Goal: Information Seeking & Learning: Check status

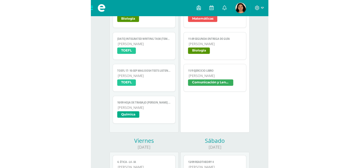
scroll to position [448, 0]
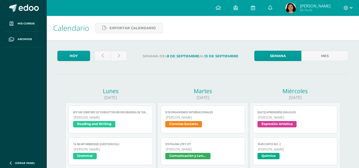
scroll to position [448, 0]
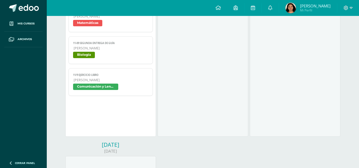
click at [296, 6] on img at bounding box center [291, 8] width 11 height 11
click at [320, 9] on span "Mi Perfil" at bounding box center [315, 10] width 31 height 5
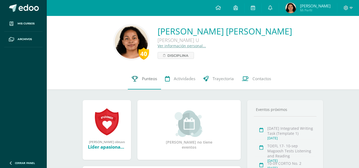
click at [130, 85] on link "Punteos" at bounding box center [144, 78] width 33 height 21
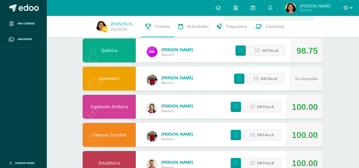
scroll to position [48, 0]
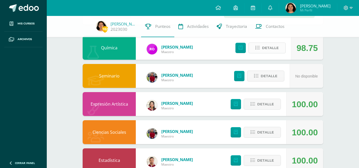
click at [268, 47] on span "Detalle" at bounding box center [270, 48] width 17 height 10
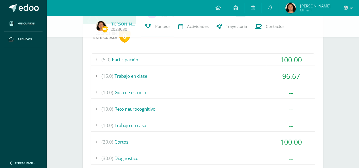
scroll to position [86, 0]
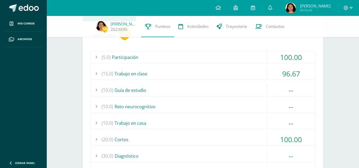
click at [201, 76] on div "(15.0) Trabajo en clase" at bounding box center [203, 74] width 224 height 12
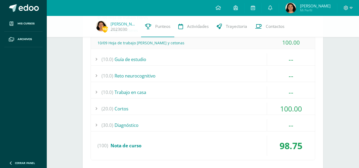
scroll to position [182, 0]
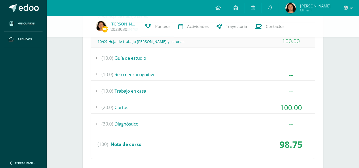
click at [232, 81] on div "(10.0) Reto neurocognitivo" at bounding box center [203, 75] width 224 height 12
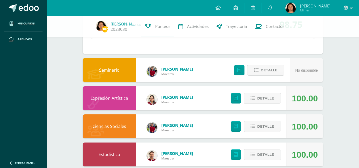
scroll to position [254, 0]
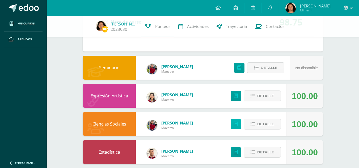
click at [235, 127] on icon at bounding box center [236, 124] width 4 height 5
click at [275, 130] on button "Detalle" at bounding box center [262, 124] width 37 height 11
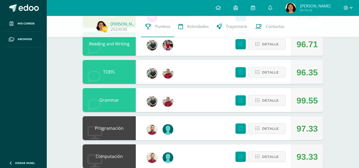
scroll to position [709, 0]
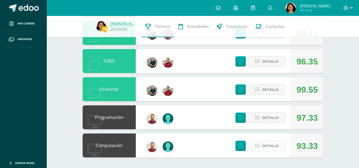
click at [271, 148] on span "Detalle" at bounding box center [270, 146] width 17 height 10
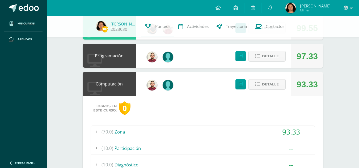
scroll to position [546, 0]
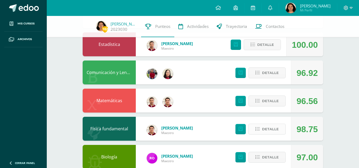
click at [259, 135] on button "Detalle" at bounding box center [267, 129] width 37 height 11
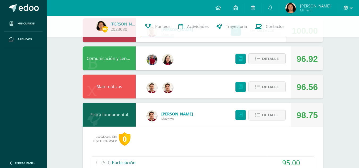
scroll to position [558, 0]
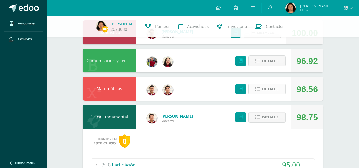
click at [263, 94] on span "Detalle" at bounding box center [270, 89] width 17 height 10
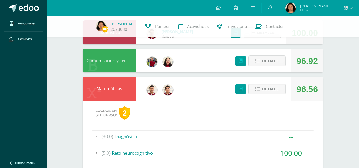
scroll to position [705, 0]
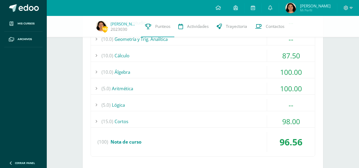
click at [205, 62] on div "(10.0) Cálculo" at bounding box center [203, 56] width 224 height 12
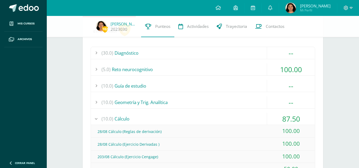
scroll to position [632, 0]
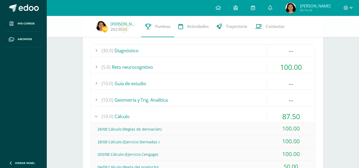
click at [179, 88] on div "(10.0) Guía de estudio" at bounding box center [203, 84] width 224 height 12
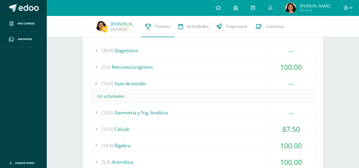
click at [204, 57] on div "(30.0) Diagnóstico" at bounding box center [203, 51] width 224 height 12
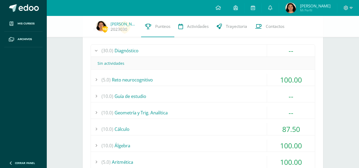
click at [168, 119] on div "(10.0) Geometría y Trig. Analítica" at bounding box center [203, 113] width 224 height 12
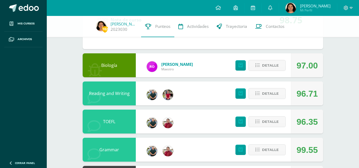
scroll to position [1038, 0]
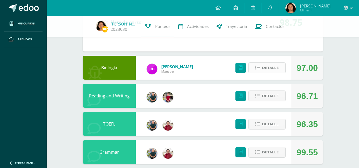
click at [282, 73] on button "Detalle" at bounding box center [267, 67] width 37 height 11
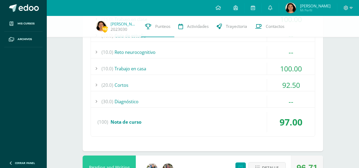
scroll to position [1154, 0]
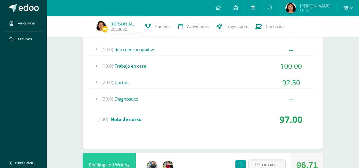
click at [243, 89] on div "(20.0) Cortos" at bounding box center [203, 83] width 224 height 12
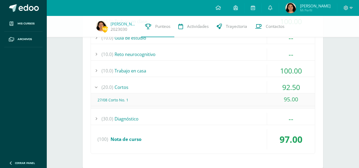
scroll to position [1141, 0]
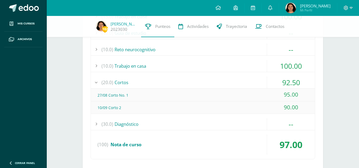
click at [243, 89] on div "(20.0) Cortos" at bounding box center [203, 83] width 224 height 12
